Goal: Task Accomplishment & Management: Manage account settings

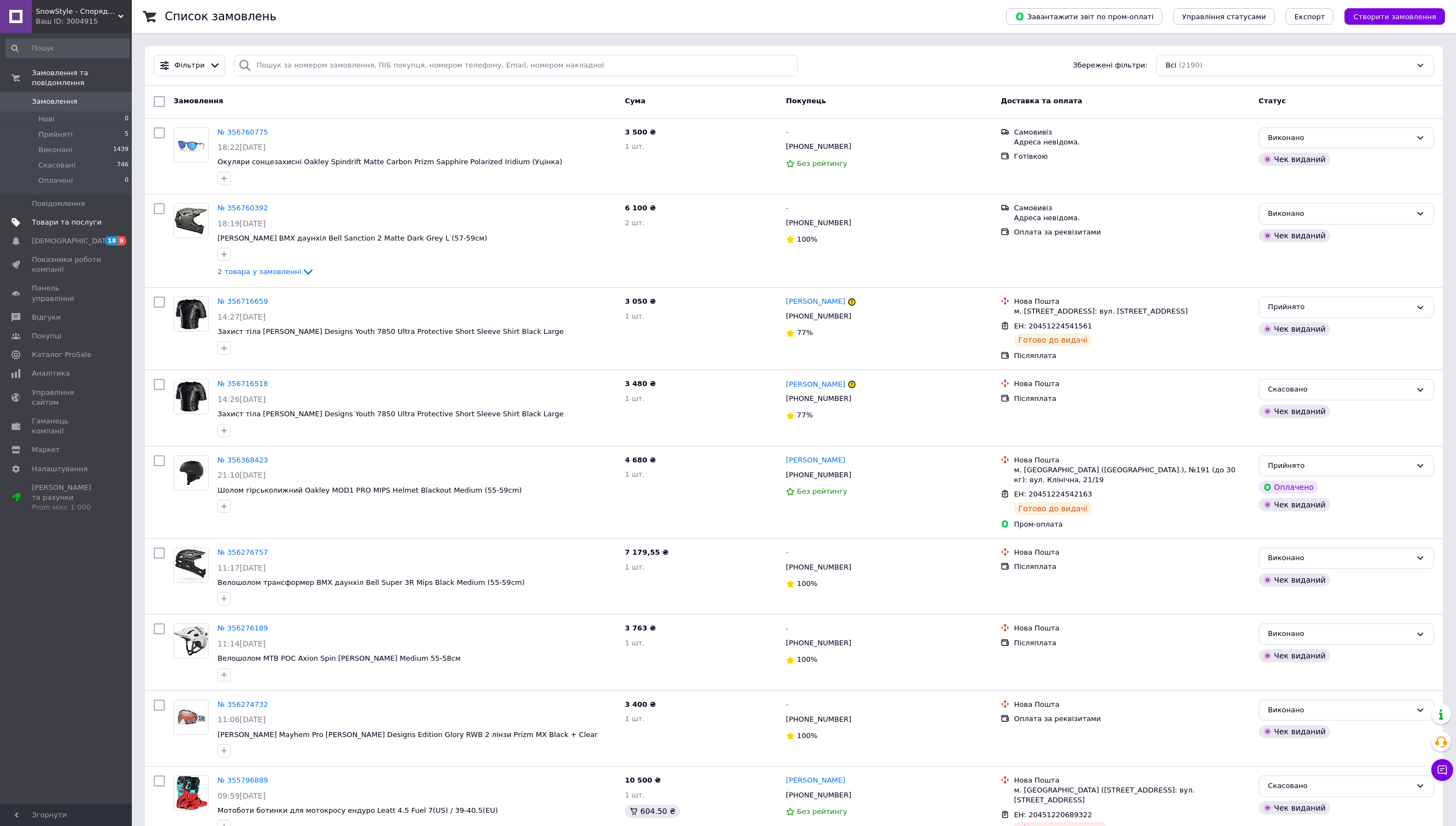
click at [54, 217] on span "Товари та послуги" at bounding box center [66, 222] width 70 height 10
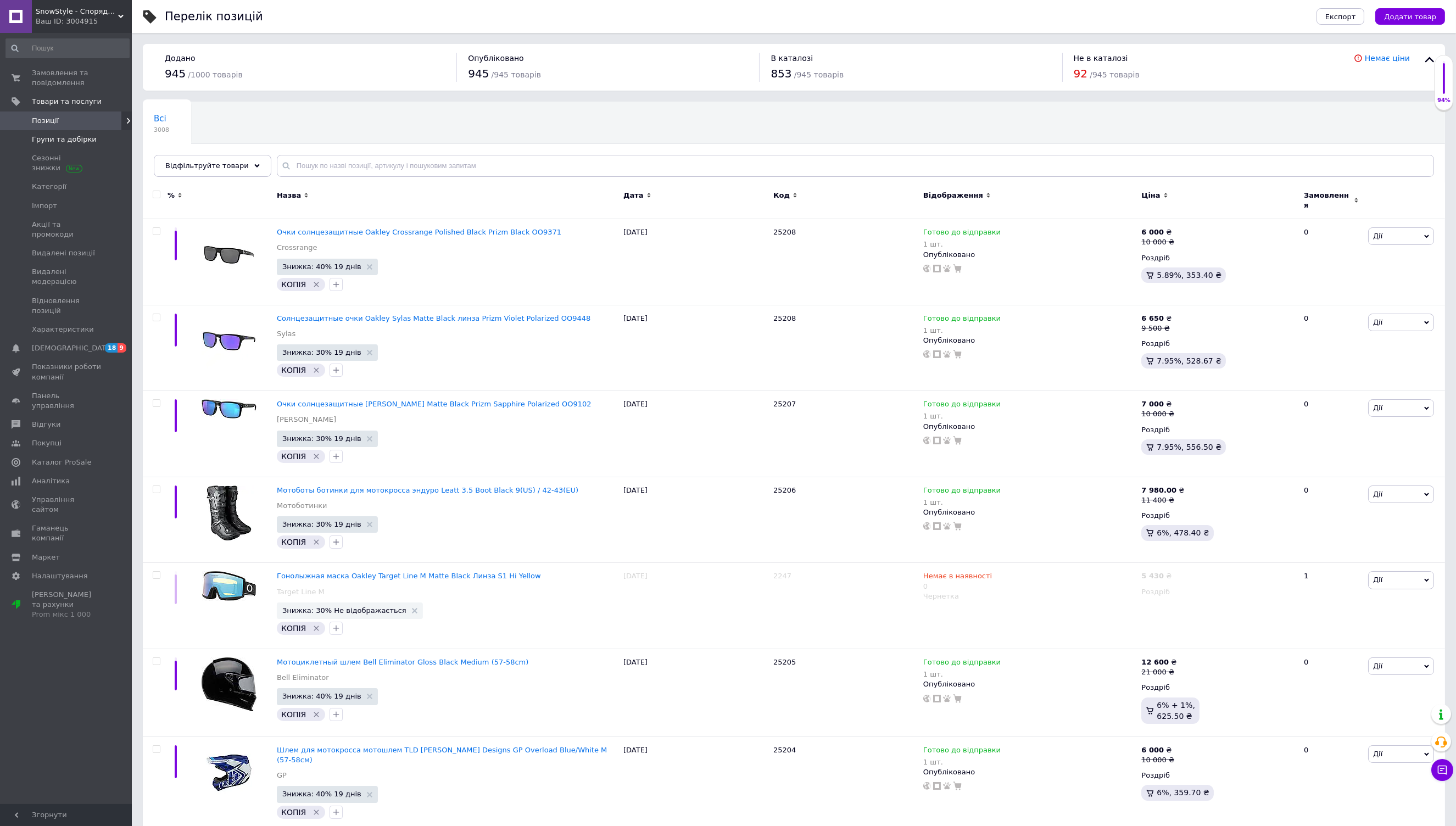
click at [58, 140] on span "Групи та добірки" at bounding box center [64, 139] width 65 height 10
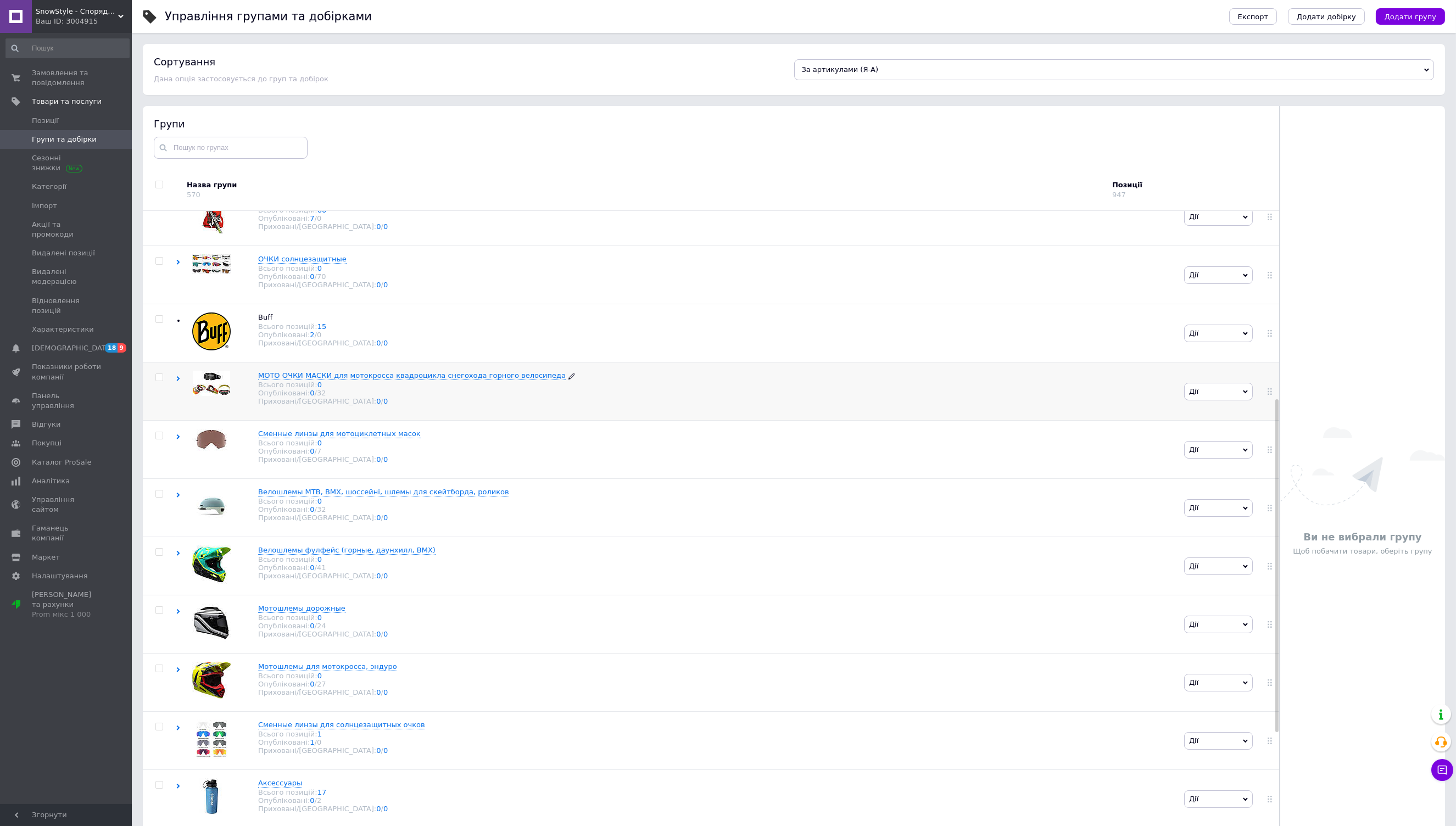
scroll to position [665, 0]
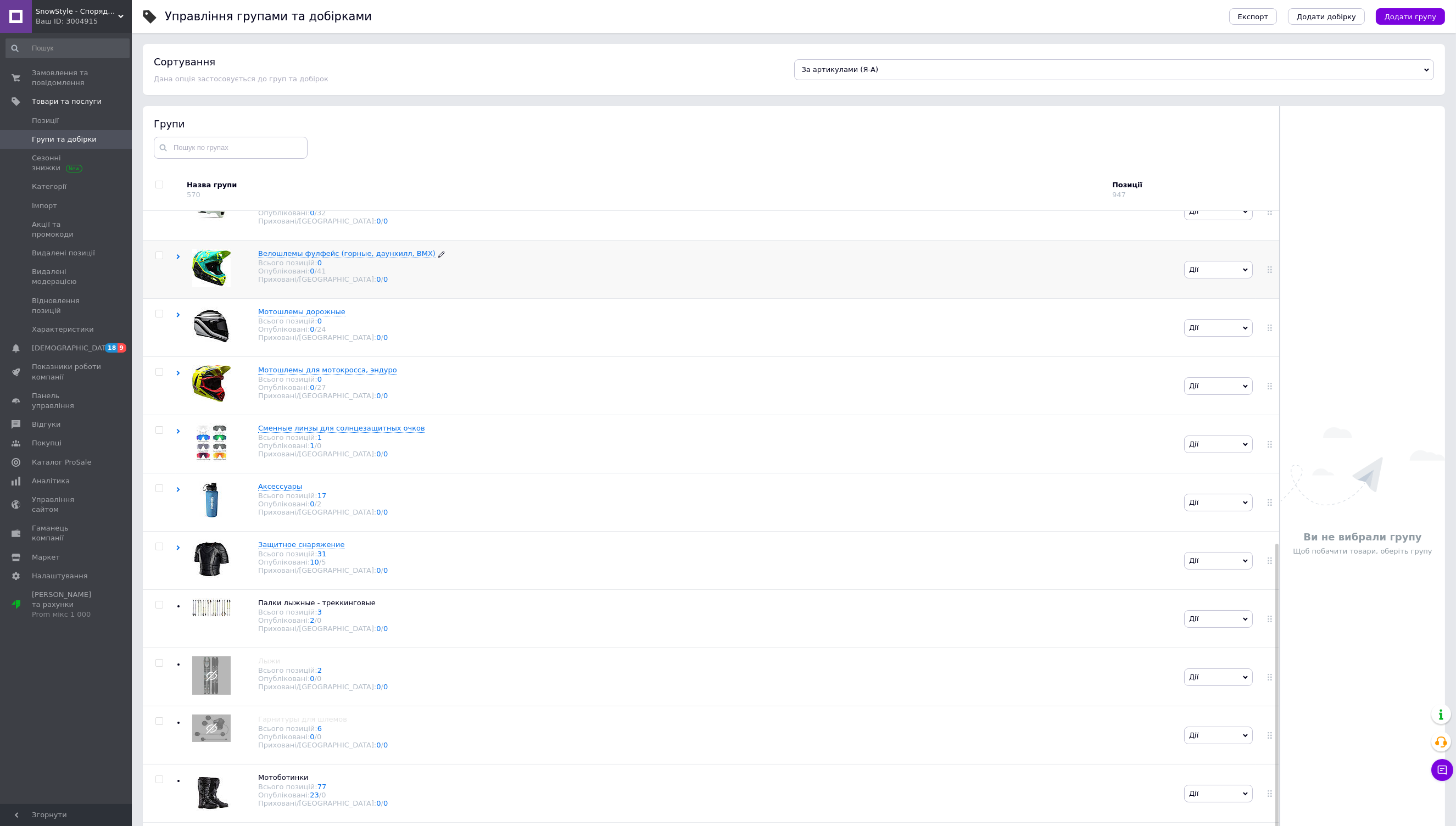
click at [342, 255] on span "Велошлемы фулфейс (горные, даунхилл, BMX)" at bounding box center [347, 253] width 177 height 8
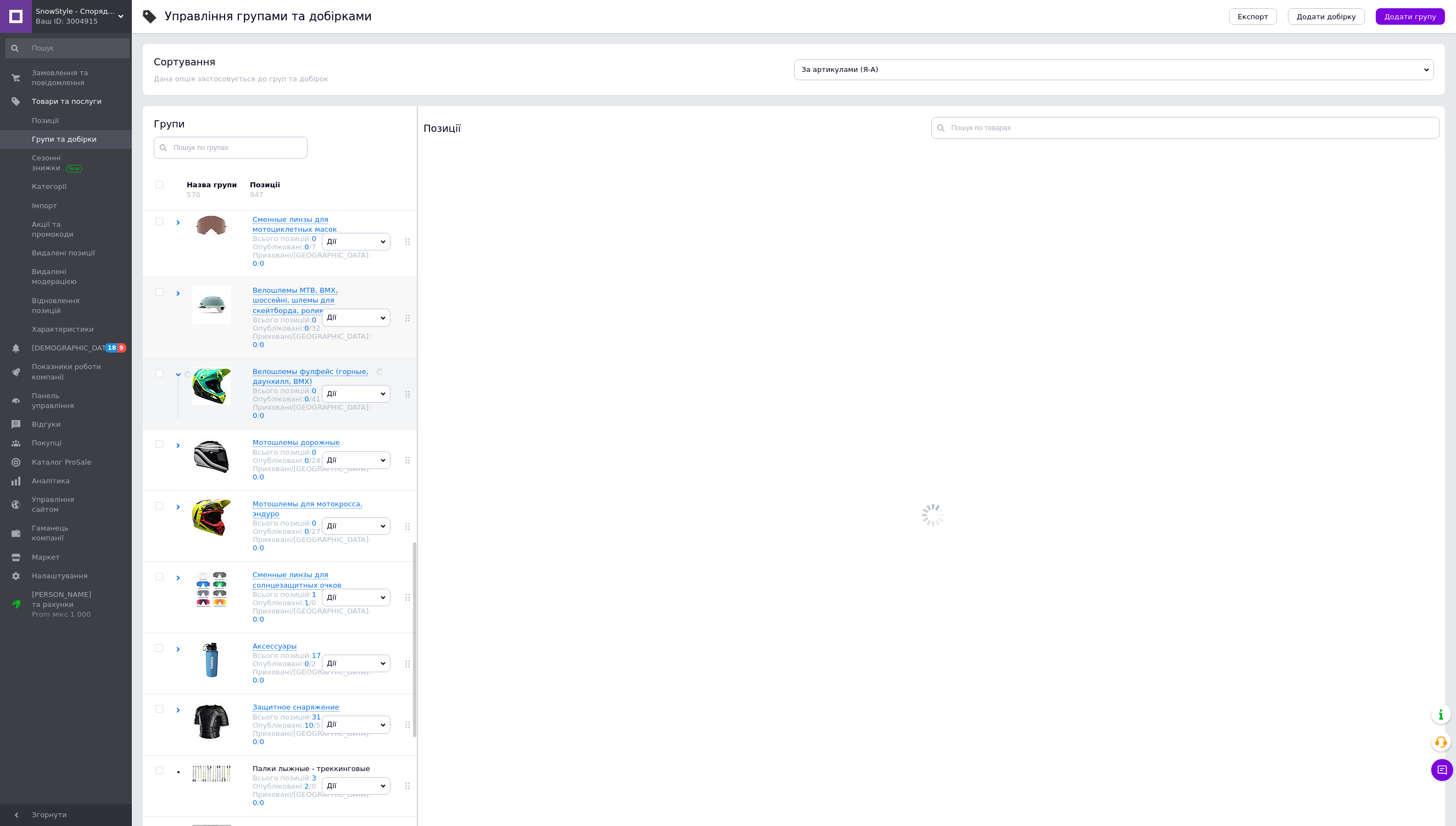
scroll to position [1131, 0]
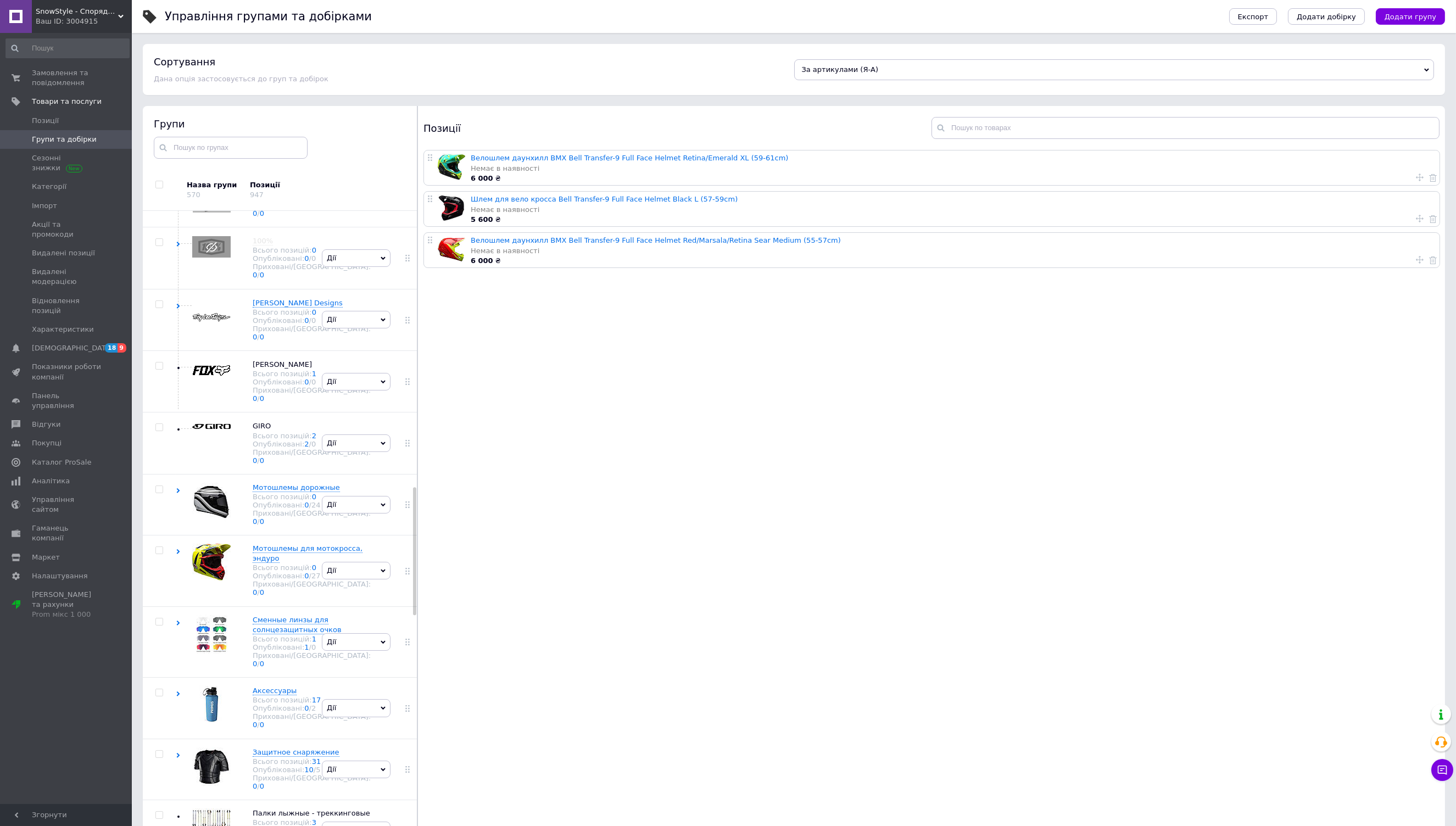
scroll to position [1618, 0]
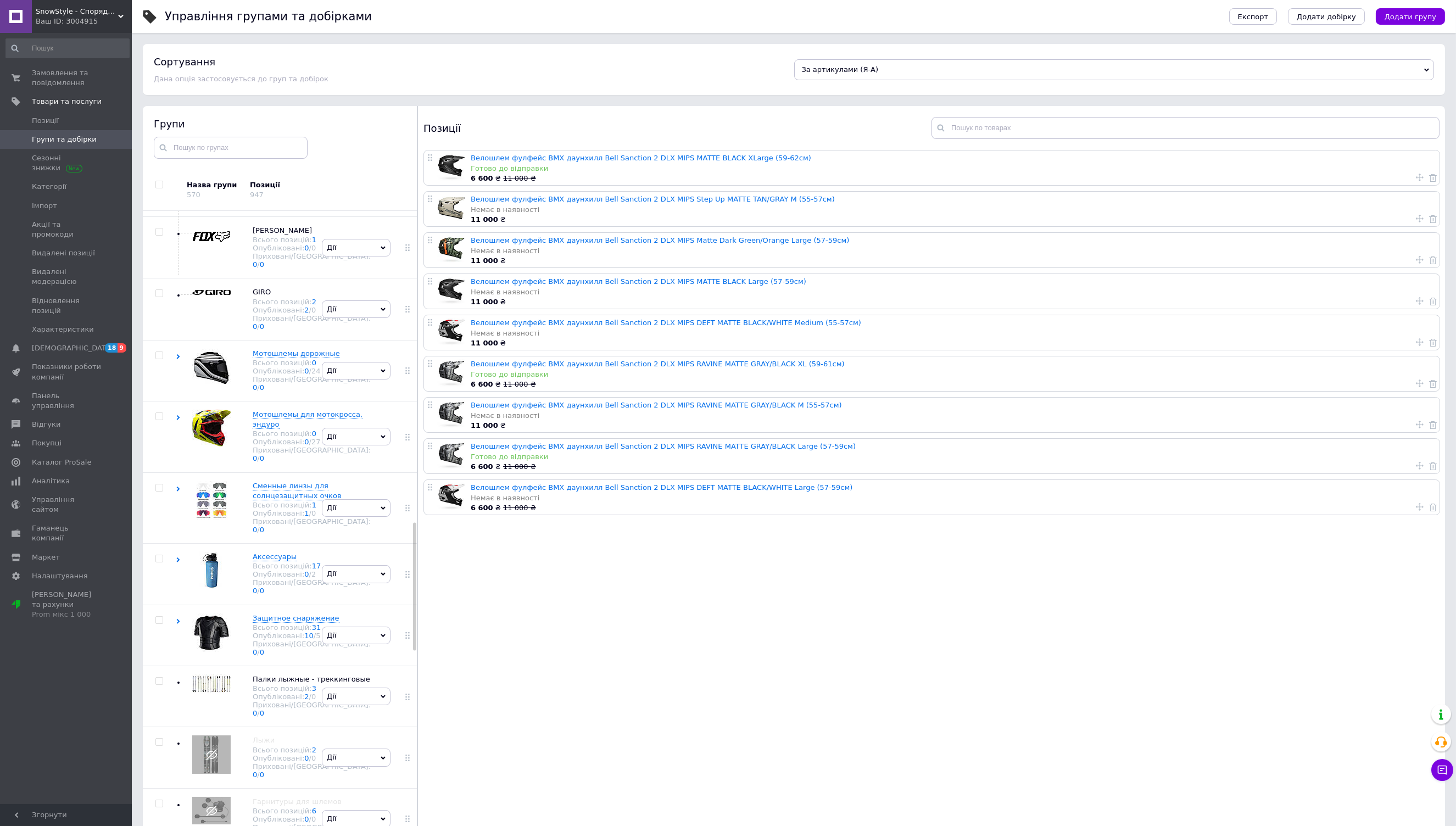
scroll to position [1558, 0]
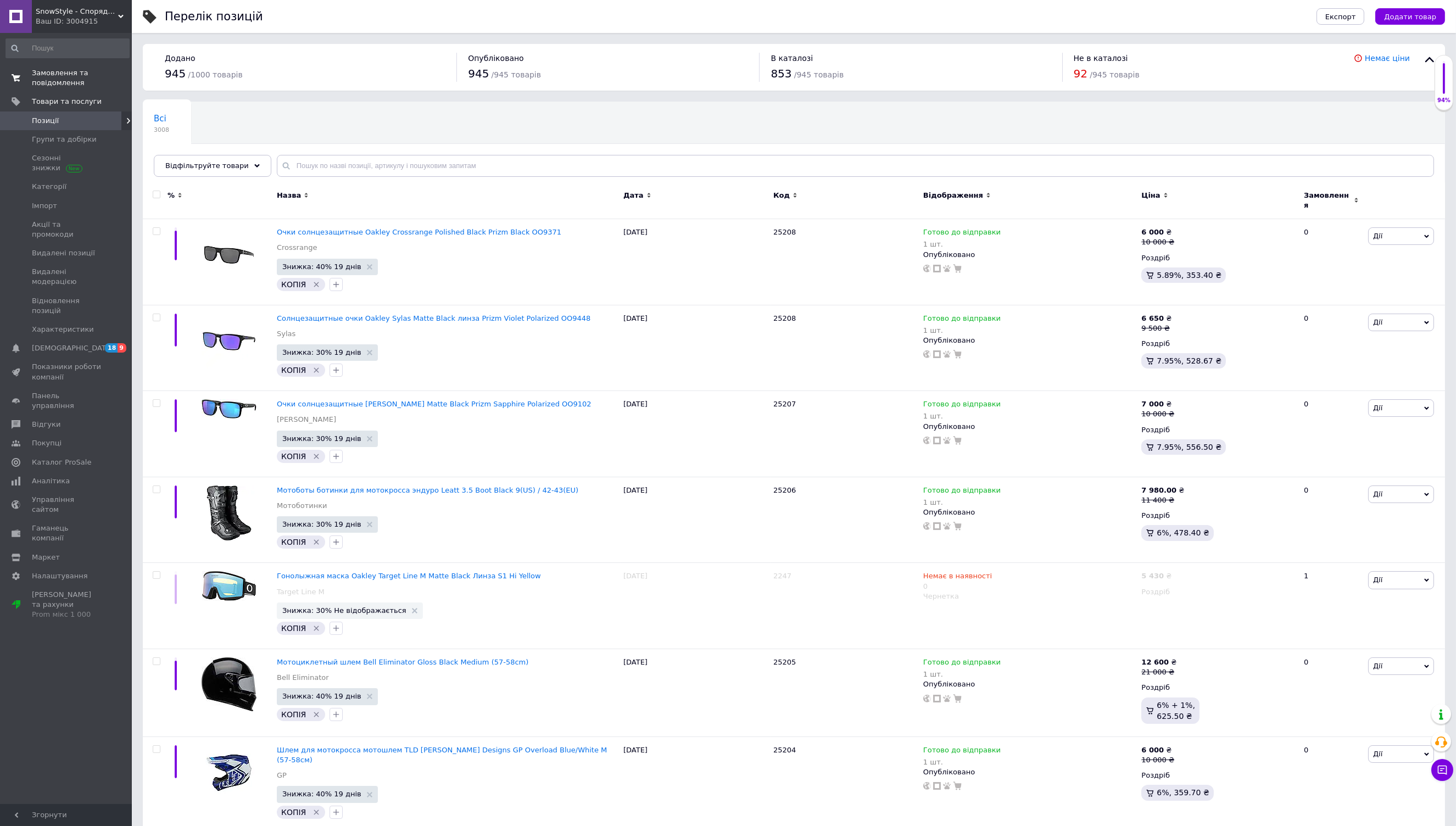
click at [65, 76] on span "Замовлення та повідомлення" at bounding box center [66, 78] width 70 height 20
